Goal: Information Seeking & Learning: Learn about a topic

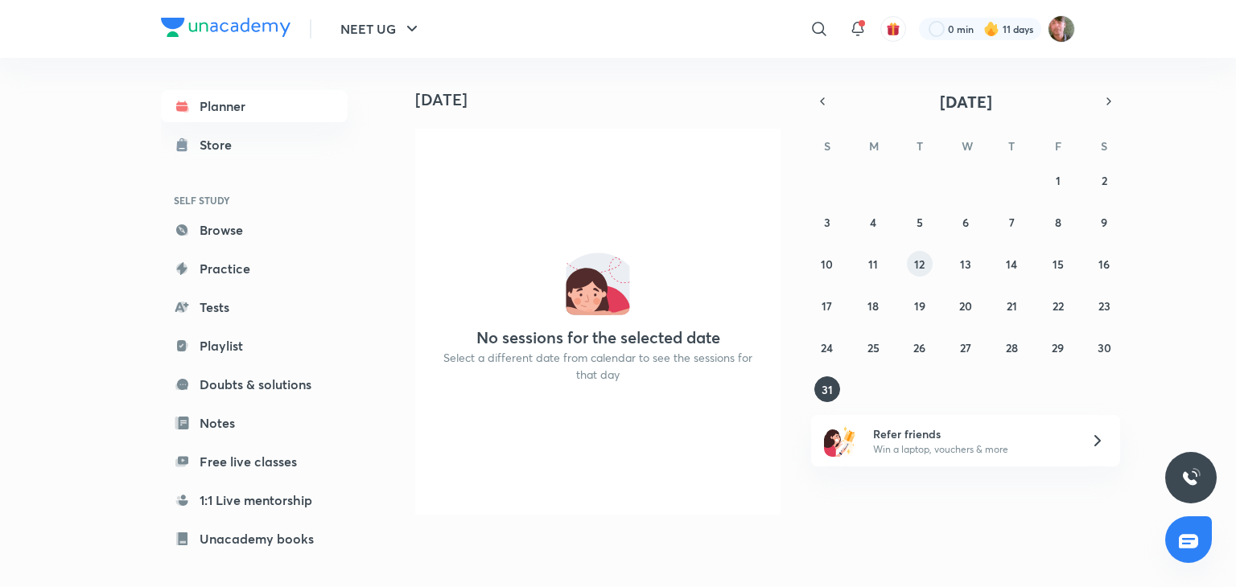
click at [907, 269] on button "12" at bounding box center [920, 264] width 26 height 26
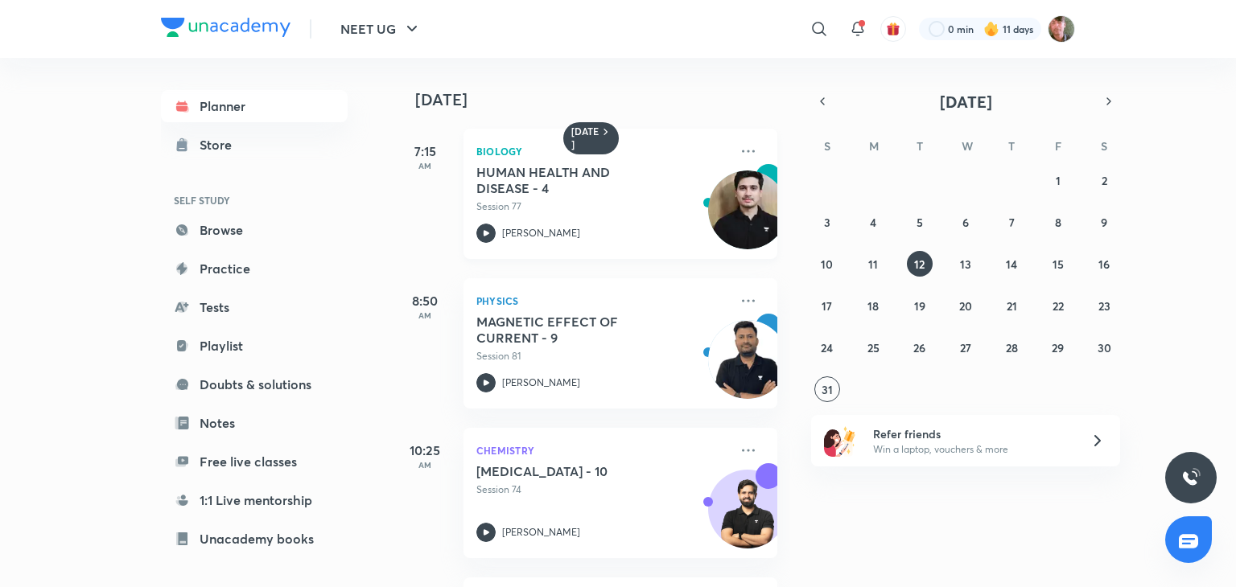
click at [484, 235] on icon at bounding box center [486, 233] width 6 height 6
